Goal: Find specific page/section: Find specific page/section

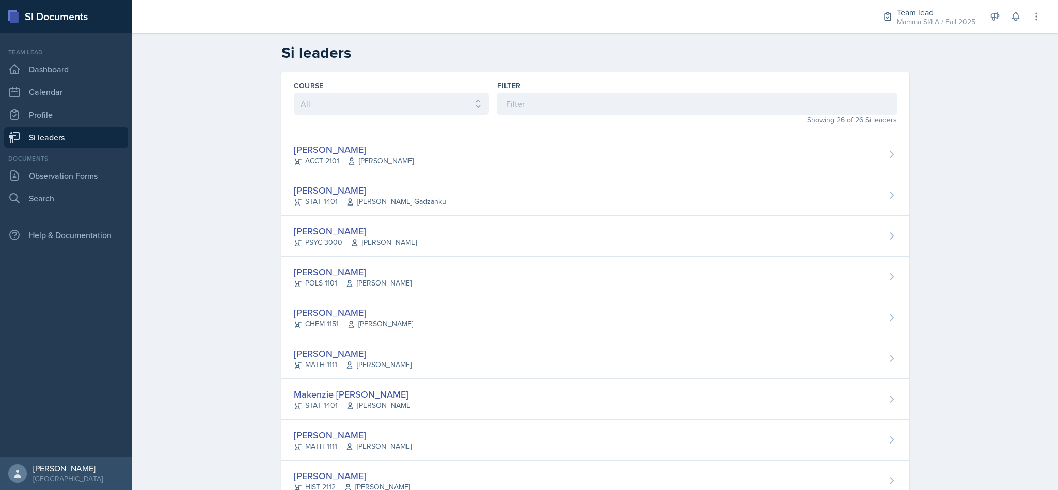
click at [951, 19] on div "Mamma SI/LA / Fall 2025" at bounding box center [936, 22] width 78 height 11
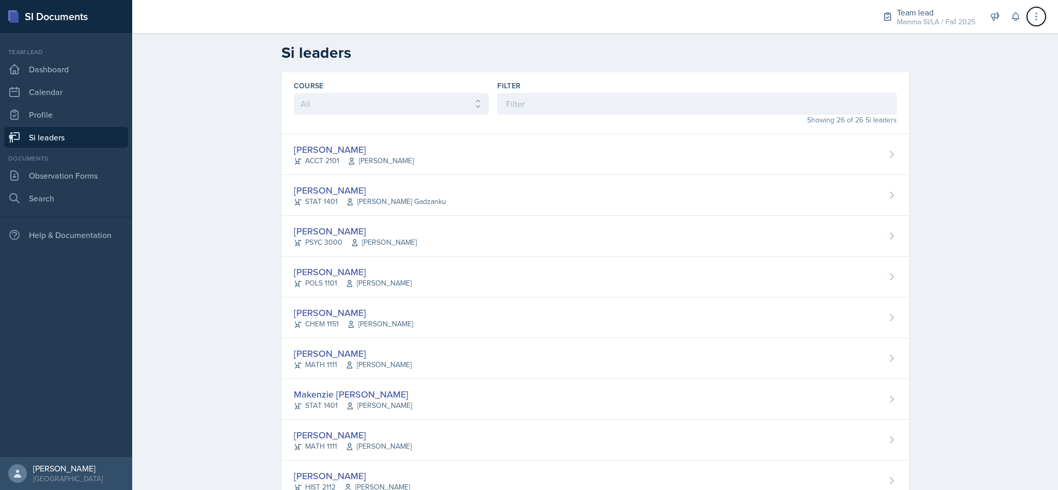
click at [1036, 16] on icon at bounding box center [1036, 16] width 1 height 7
click at [902, 145] on div "[PERSON_NAME] ACCT 2101 [PERSON_NAME]" at bounding box center [595, 154] width 628 height 41
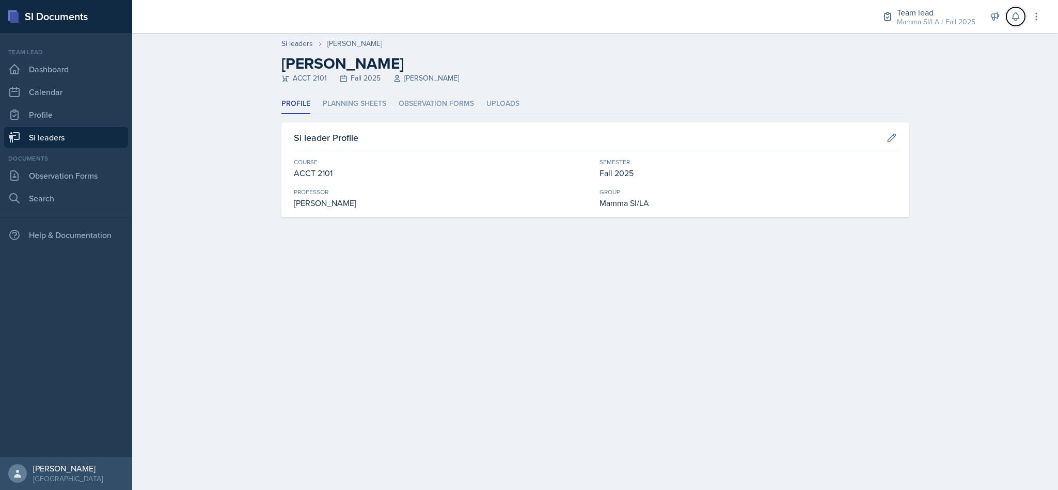
click at [1015, 19] on icon at bounding box center [1015, 17] width 7 height 8
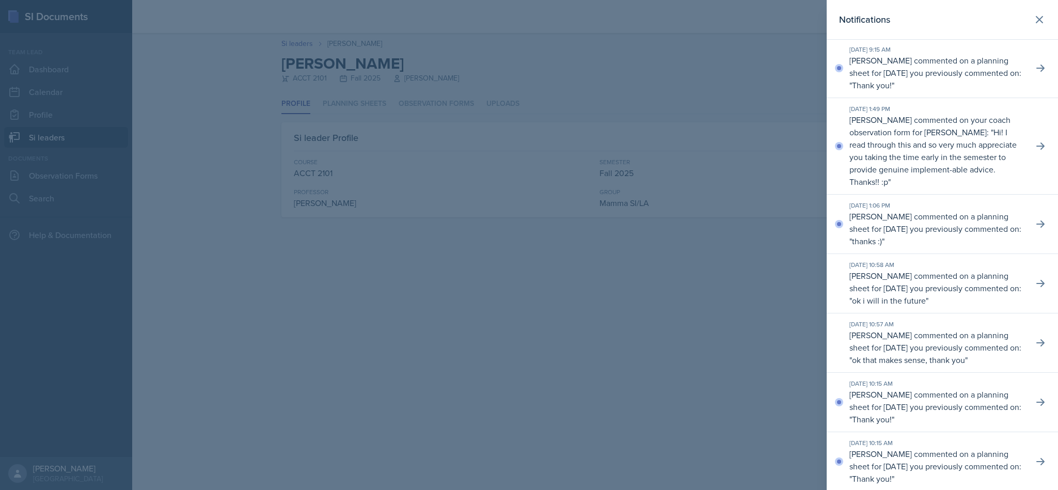
scroll to position [569, 0]
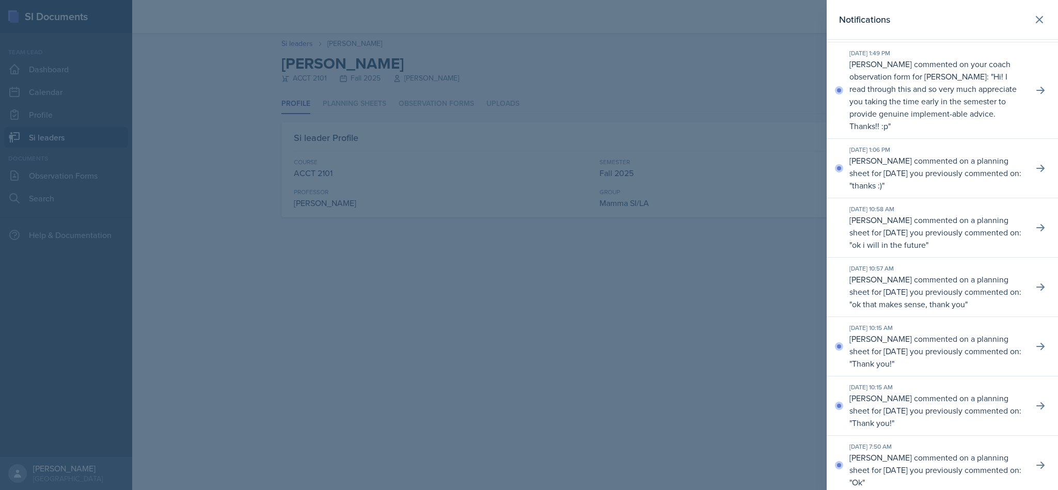
click at [973, 370] on p "[PERSON_NAME] commented on a planning sheet for [DATE] you previously commented…" at bounding box center [937, 351] width 176 height 37
click at [225, 205] on div at bounding box center [529, 245] width 1058 height 490
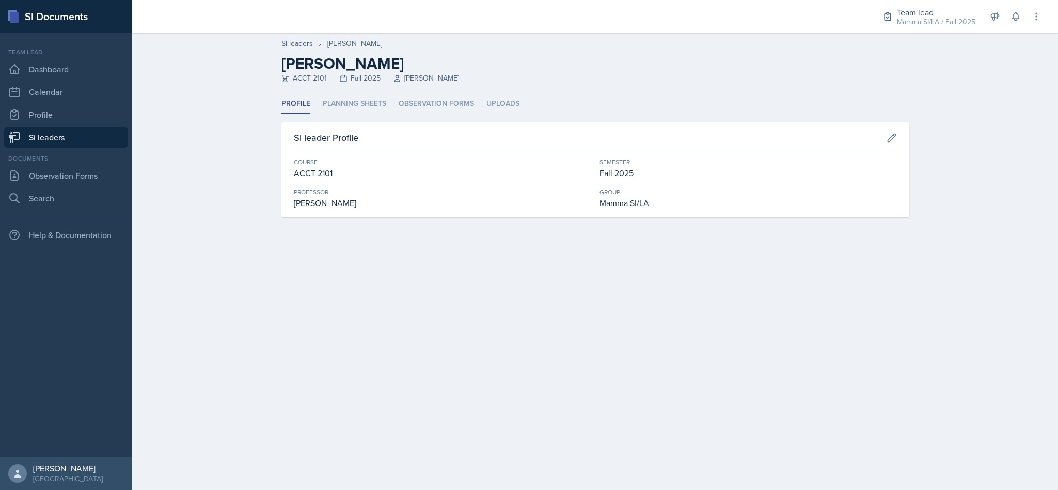
click at [40, 138] on link "Si leaders" at bounding box center [66, 137] width 124 height 21
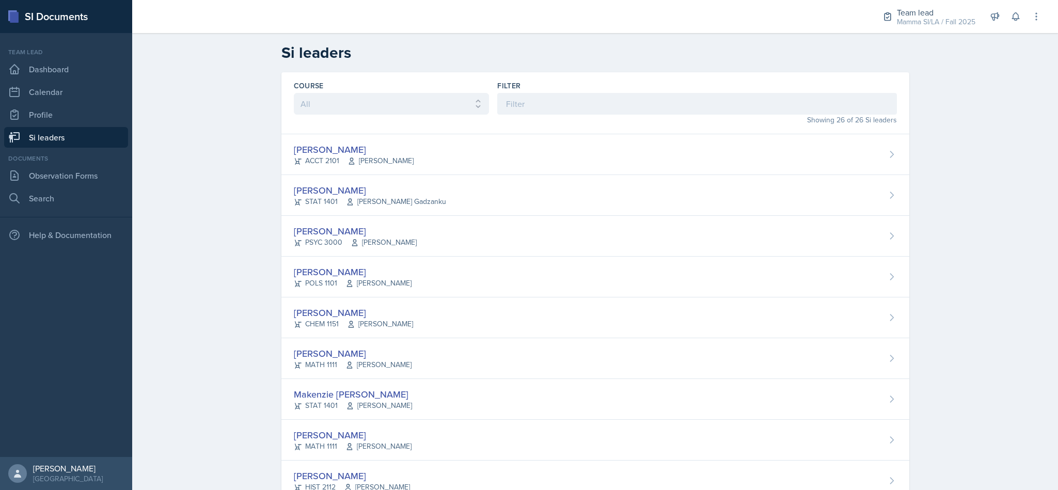
click at [702, 137] on div "[PERSON_NAME] ACCT 2101 [PERSON_NAME]" at bounding box center [595, 154] width 628 height 41
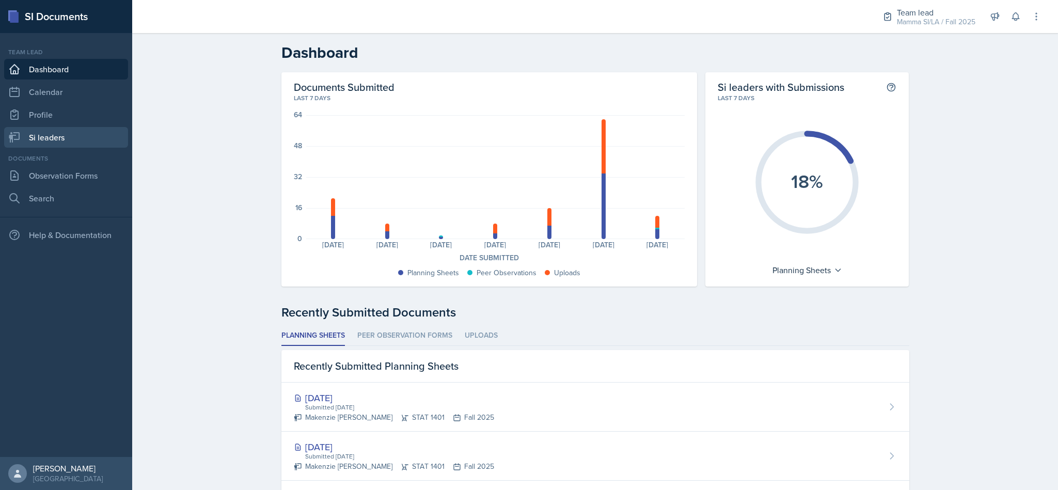
click at [81, 146] on link "Si leaders" at bounding box center [66, 137] width 124 height 21
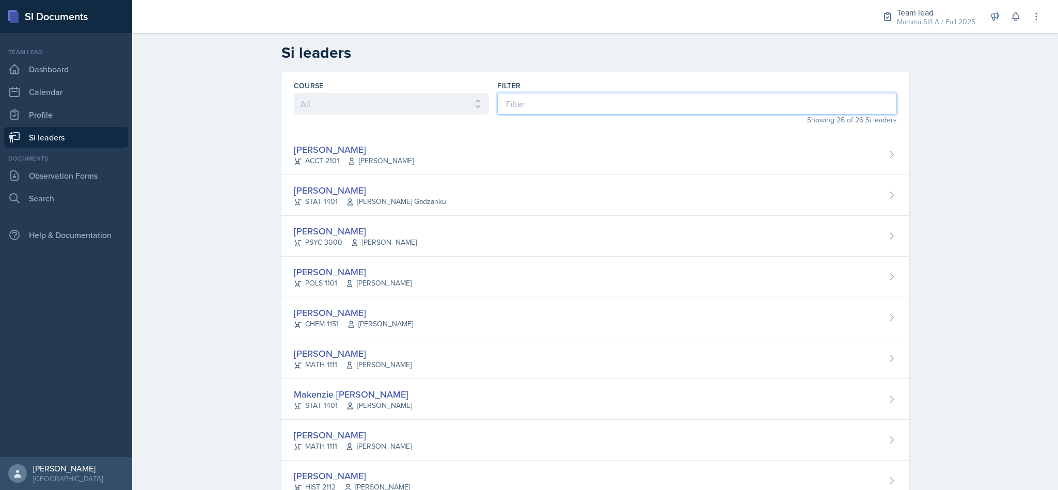
click at [567, 99] on input at bounding box center [696, 104] width 399 height 22
type input "mi"
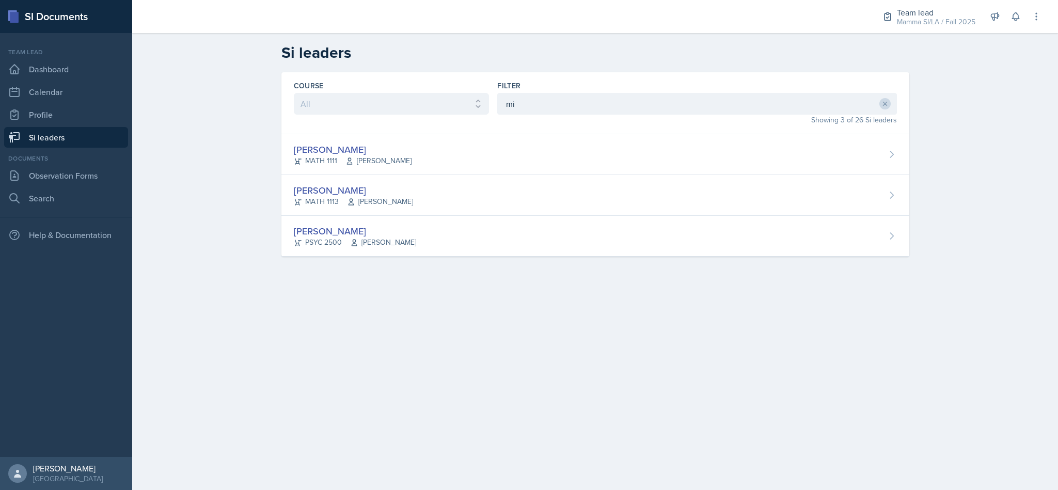
click at [646, 197] on div "Michael Golsen MATH 1113 Hasan Palta" at bounding box center [595, 195] width 628 height 41
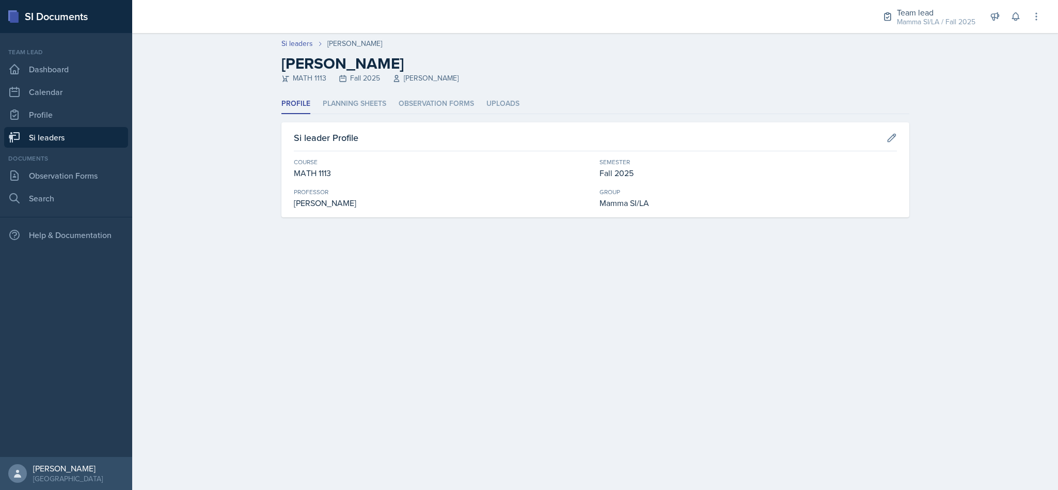
click at [370, 100] on li "Planning Sheets" at bounding box center [355, 104] width 64 height 20
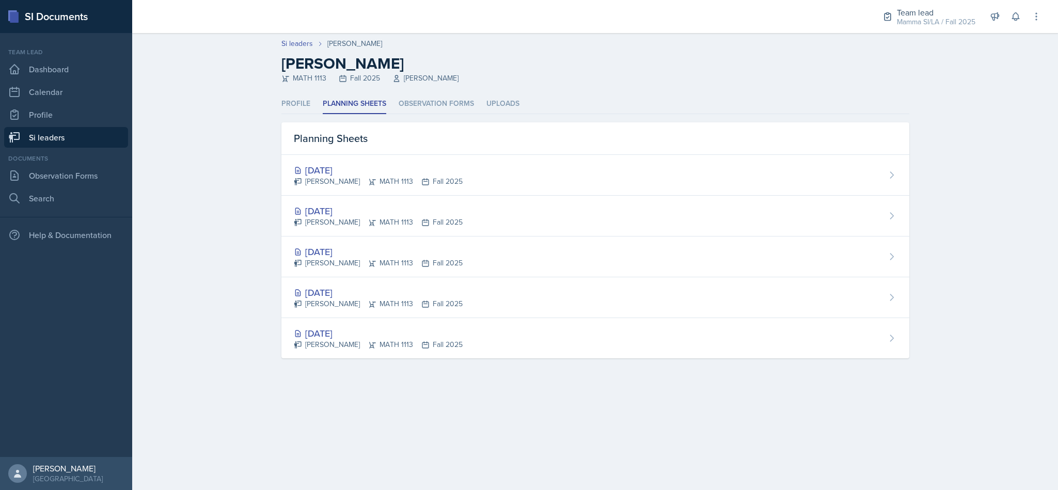
click at [844, 172] on div "Sep 8th, 2025 Michael Golsen MATH 1113 Fall 2025" at bounding box center [595, 175] width 628 height 41
